Goal: Find specific page/section: Find specific page/section

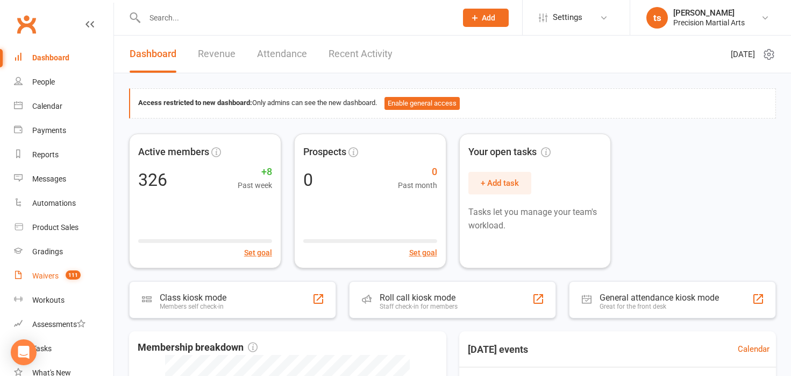
click at [59, 284] on link "Waivers 111" at bounding box center [64, 276] width 100 height 24
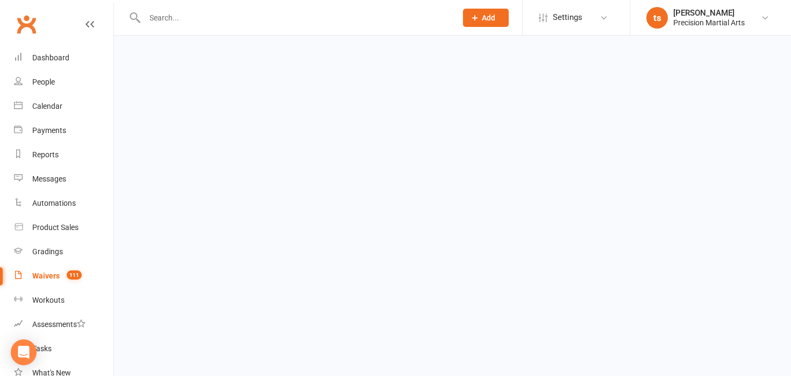
select select "50"
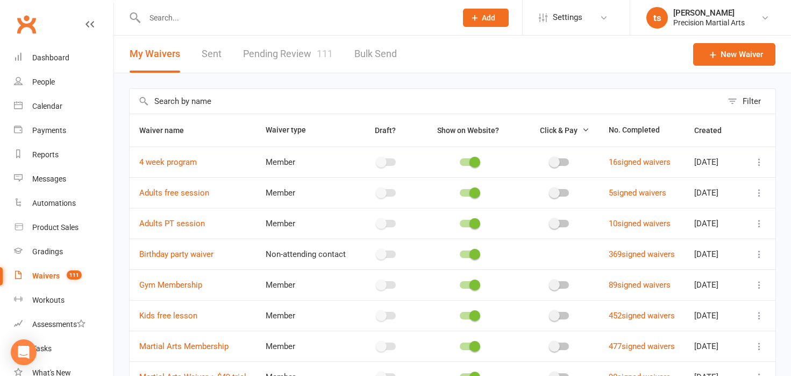
click at [273, 59] on link "Pending Review 111" at bounding box center [288, 54] width 90 height 37
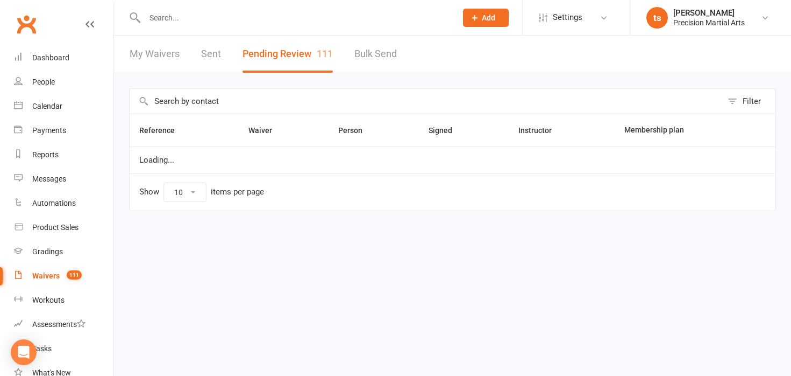
select select "25"
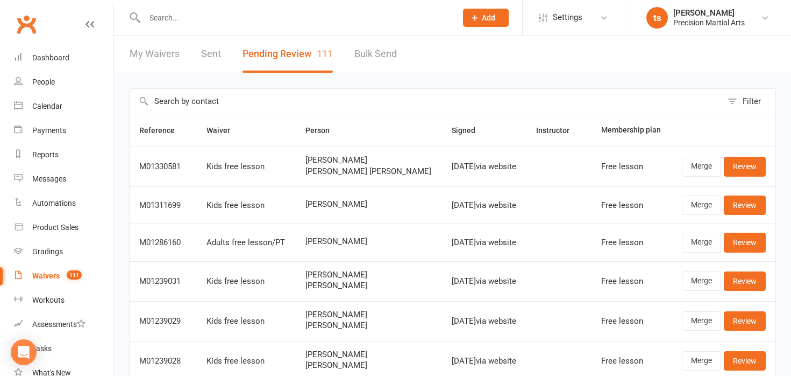
scroll to position [2, 0]
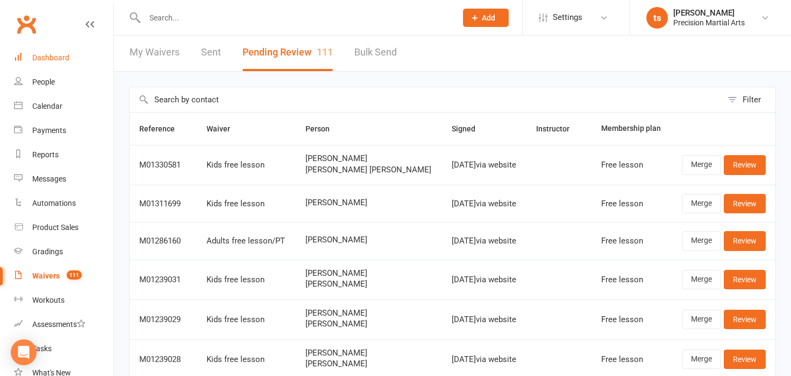
click at [52, 59] on div "Dashboard" at bounding box center [50, 57] width 37 height 9
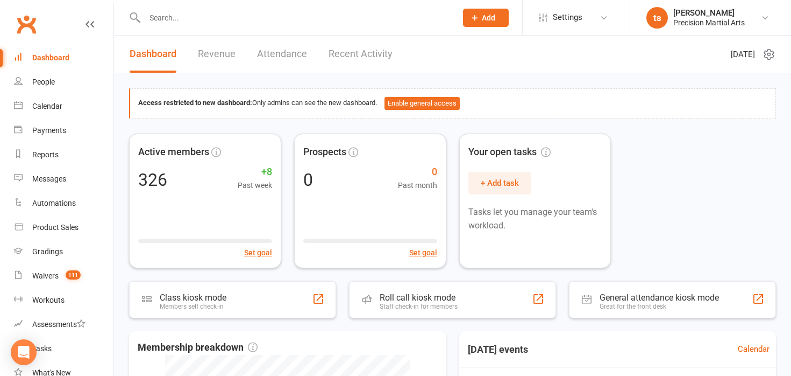
scroll to position [12, 0]
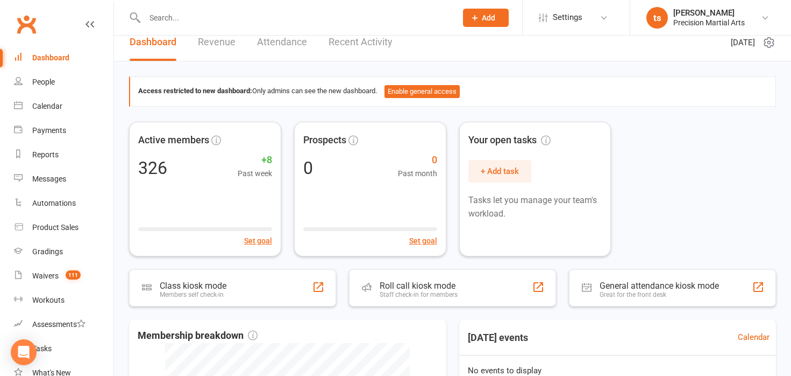
click at [223, 44] on link "Revenue" at bounding box center [217, 42] width 38 height 37
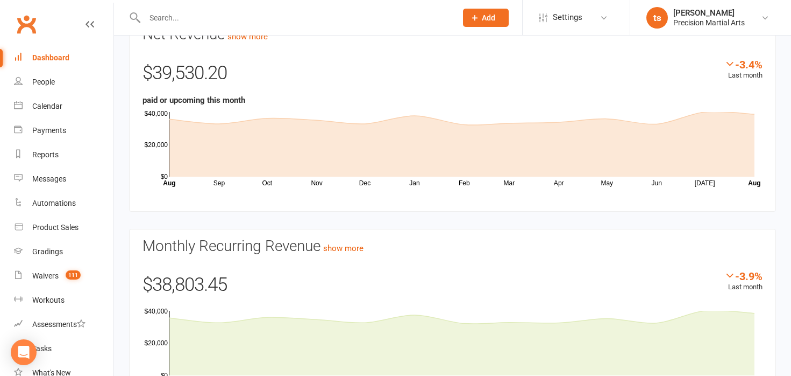
scroll to position [0, 0]
